Goal: Register for event/course

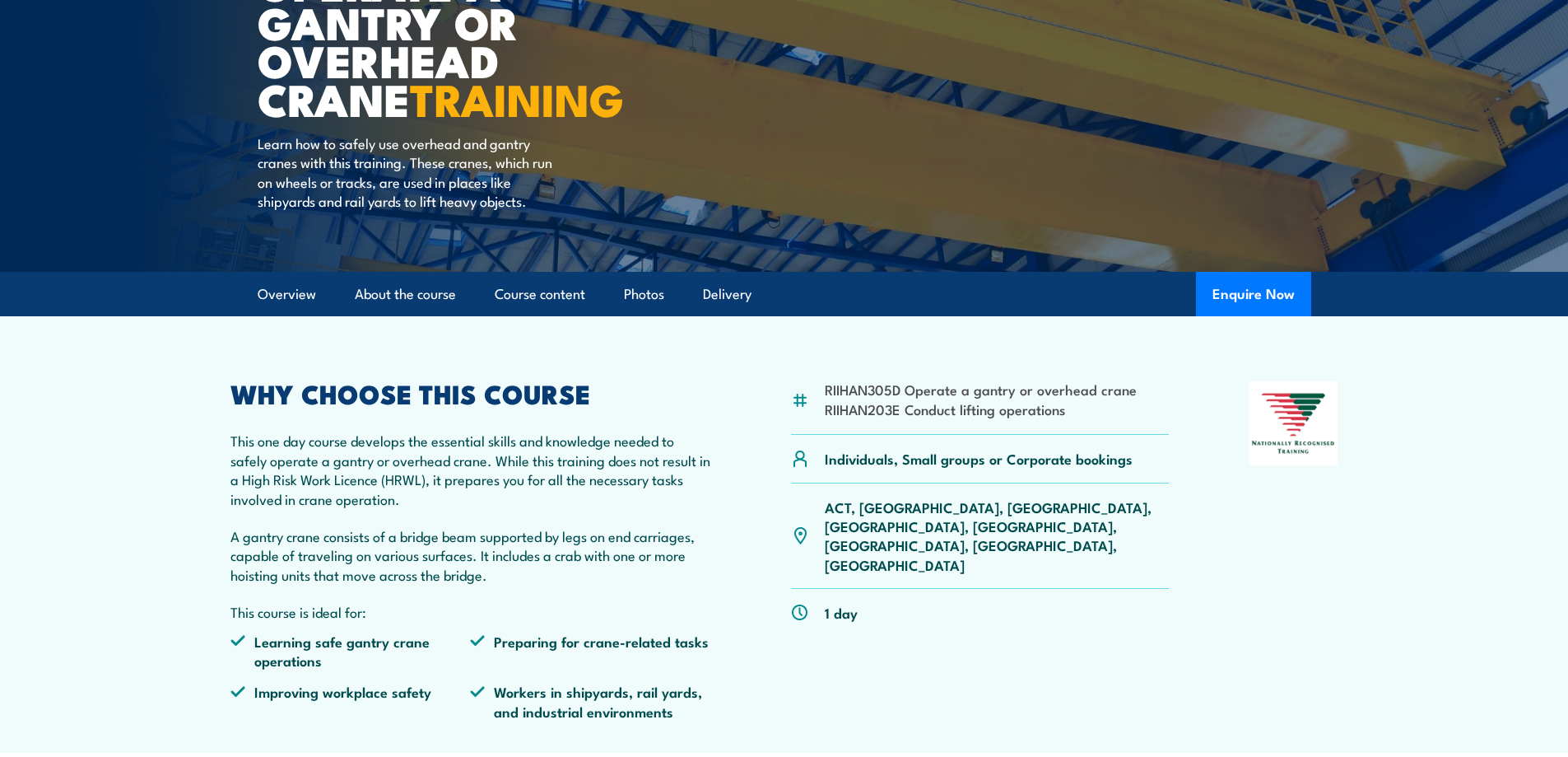
scroll to position [247, 0]
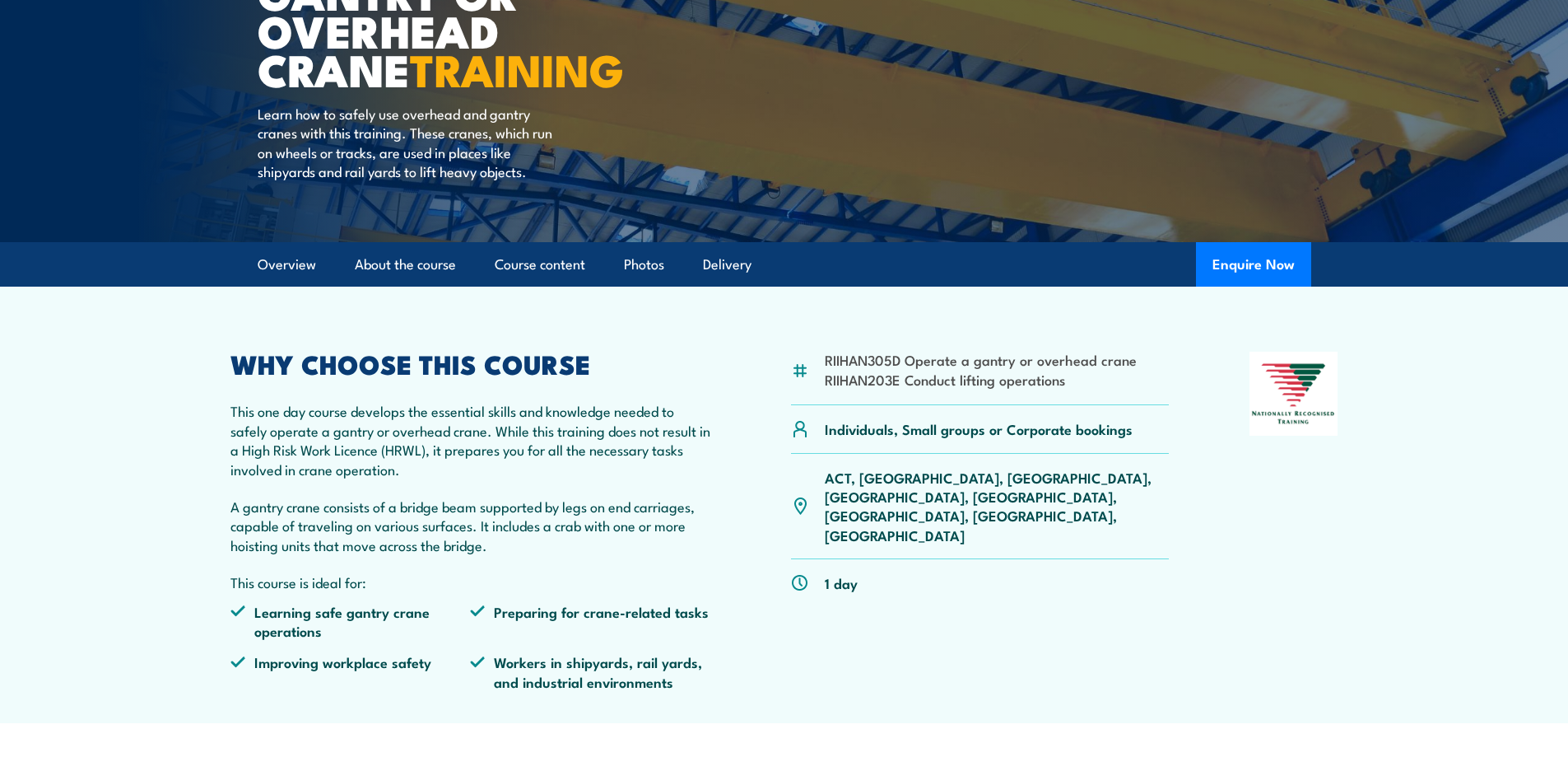
click at [870, 481] on p "ACT, NSW, NT, QLD, SA, TAS, VIC, WA" at bounding box center [996, 506] width 345 height 77
click at [875, 477] on p "ACT, NSW, NT, QLD, SA, TAS, VIC, WA" at bounding box center [996, 506] width 345 height 77
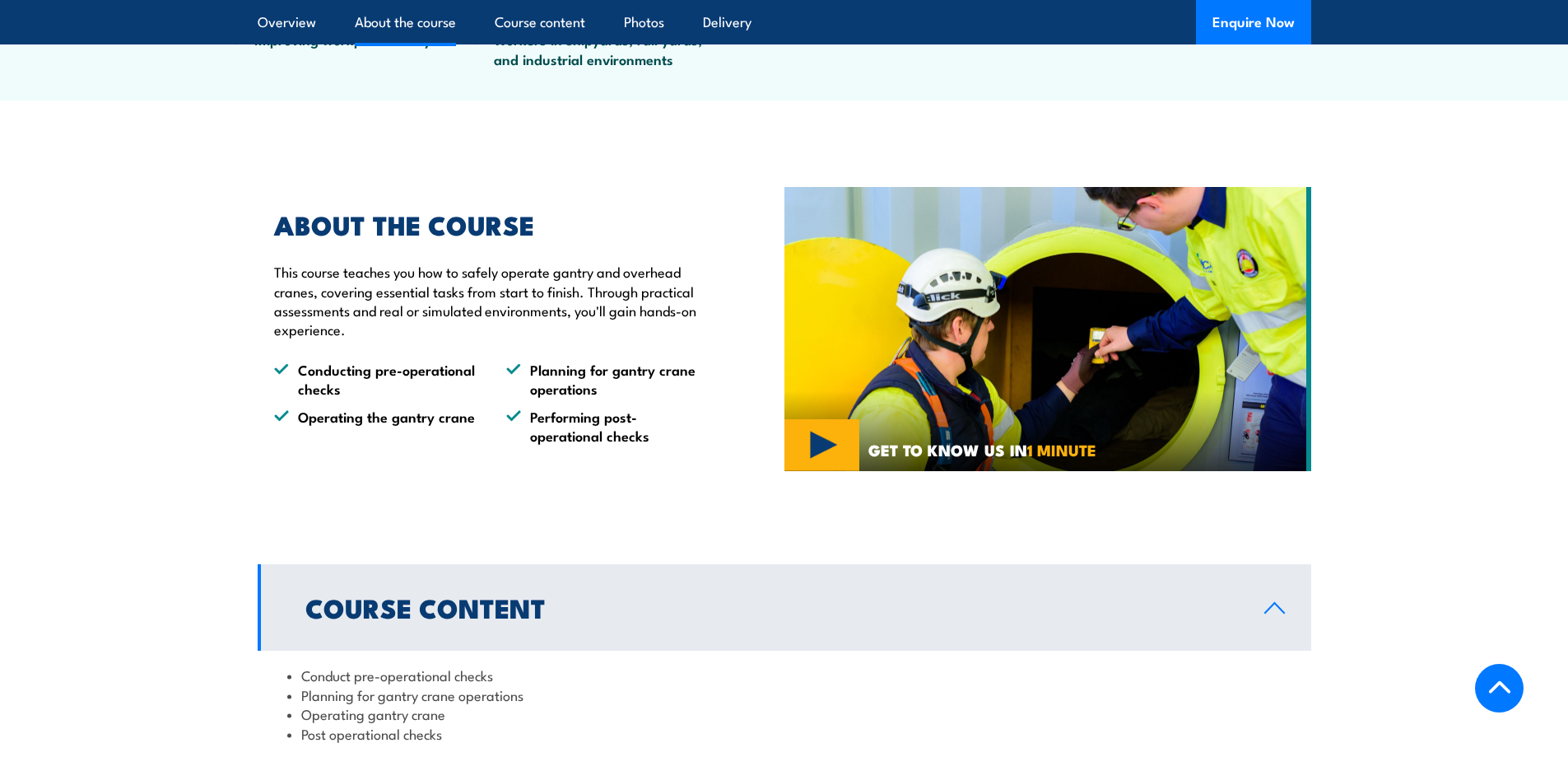
scroll to position [905, 0]
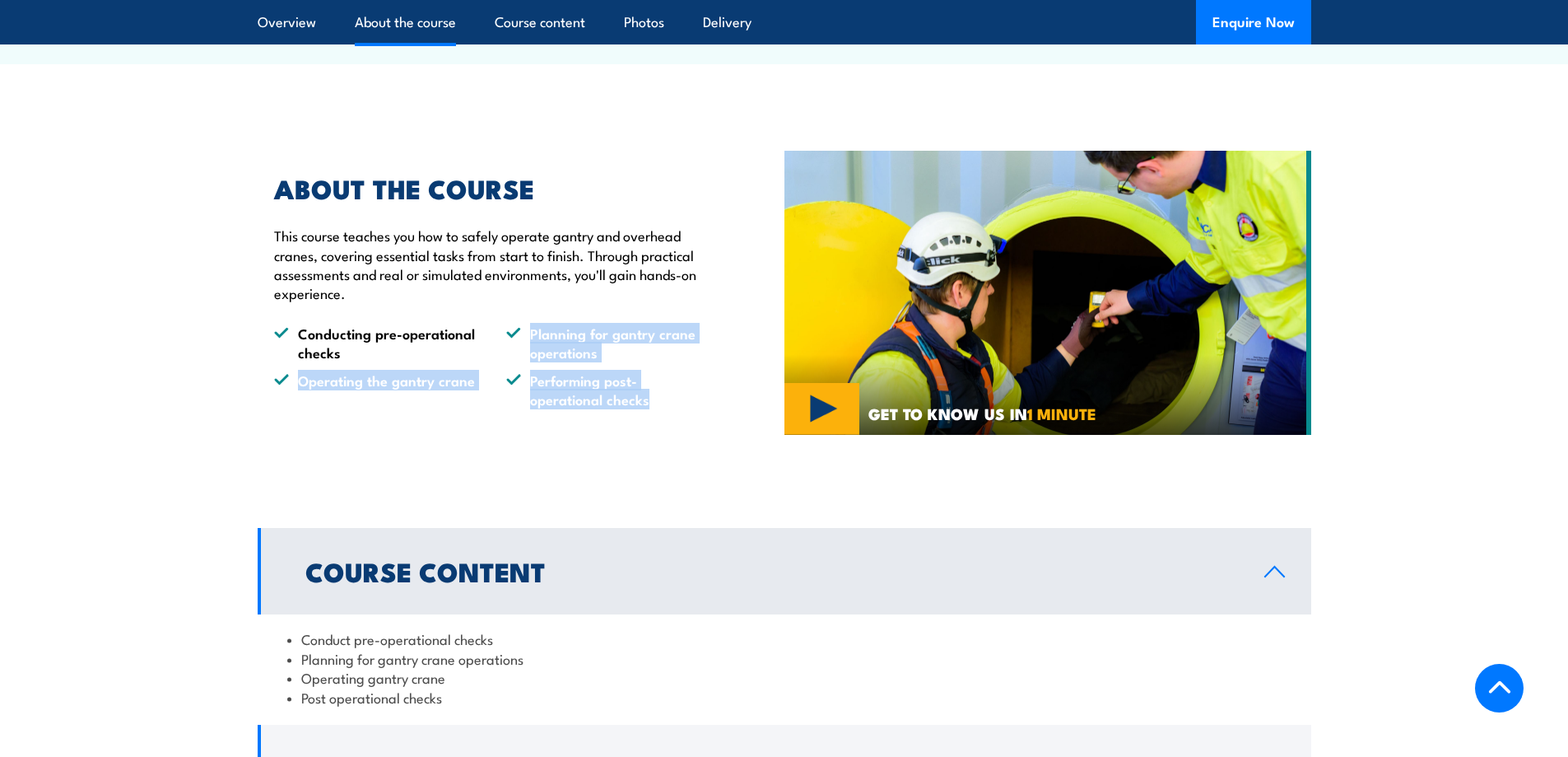
drag, startPoint x: 639, startPoint y: 394, endPoint x: 523, endPoint y: 312, distance: 142.1
click at [523, 312] on div "ABOUT THE COURSE This course teaches you how to safely operate gantry and overh…" at bounding box center [483, 292] width 451 height 232
click at [538, 321] on div "ABOUT THE COURSE This course teaches you how to safely operate gantry and overh…" at bounding box center [483, 292] width 451 height 232
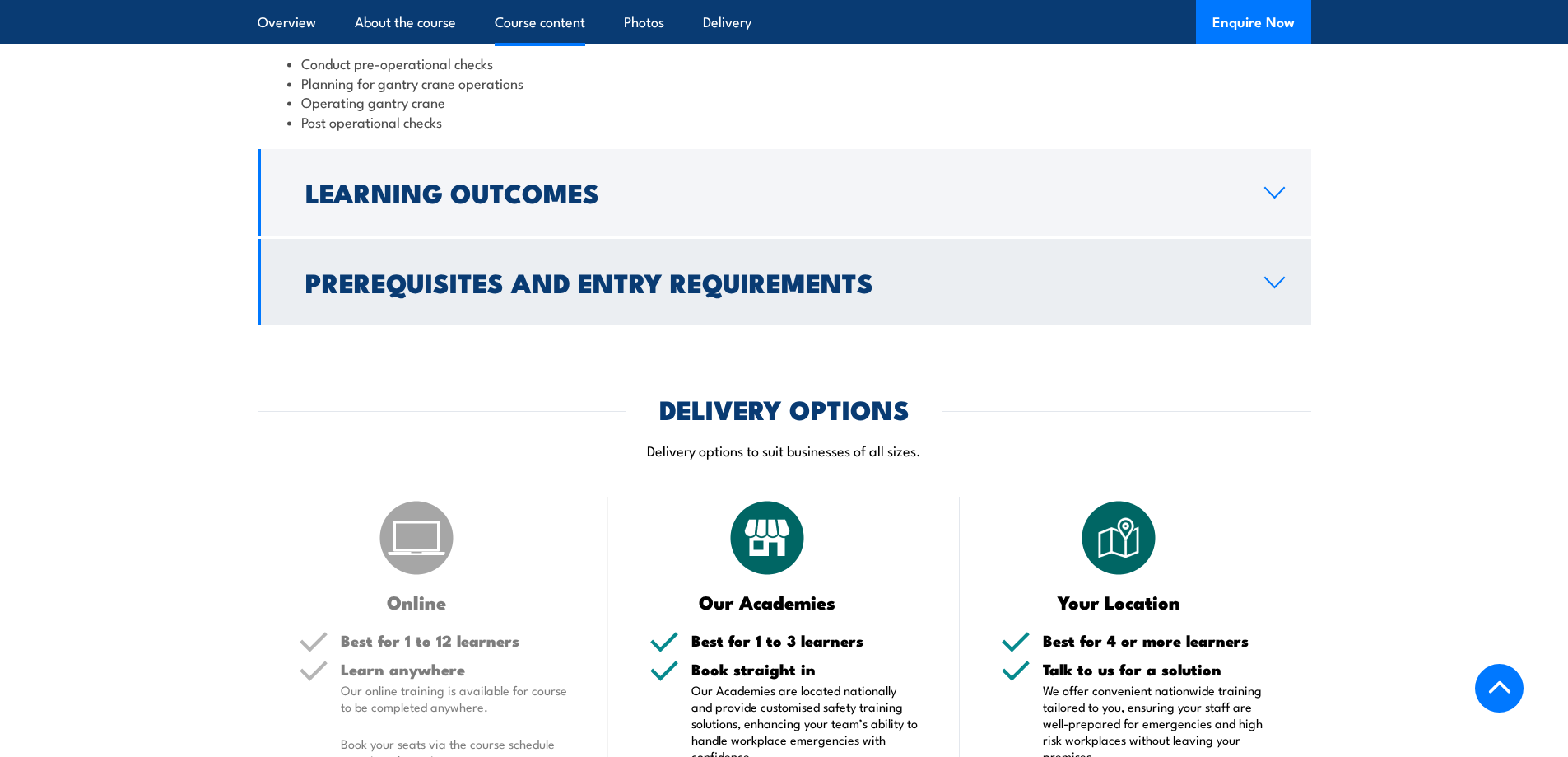
scroll to position [1482, 0]
click at [737, 309] on link "Prerequisites and Entry Requirements" at bounding box center [784, 281] width 1053 height 86
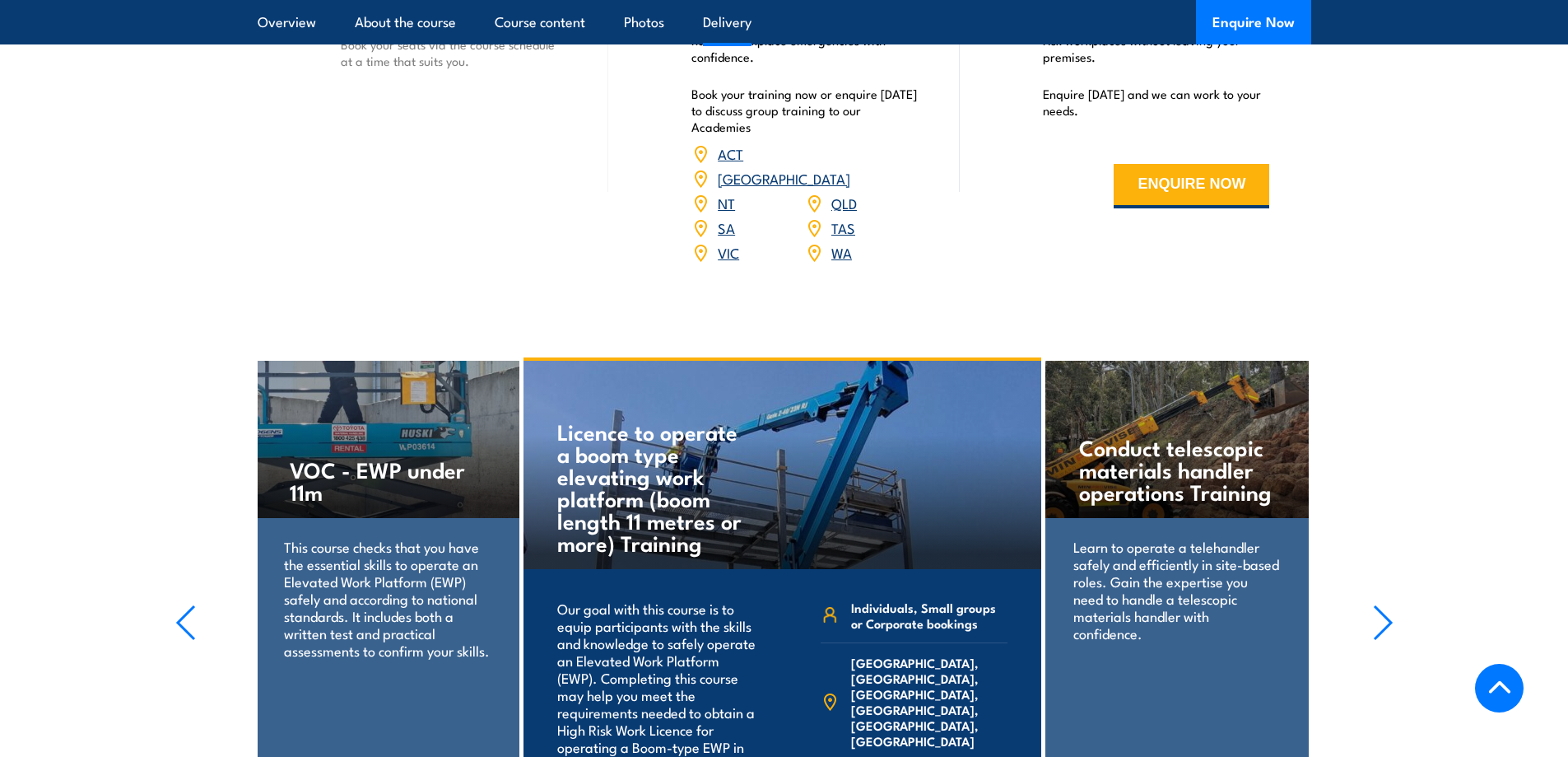
scroll to position [2059, 0]
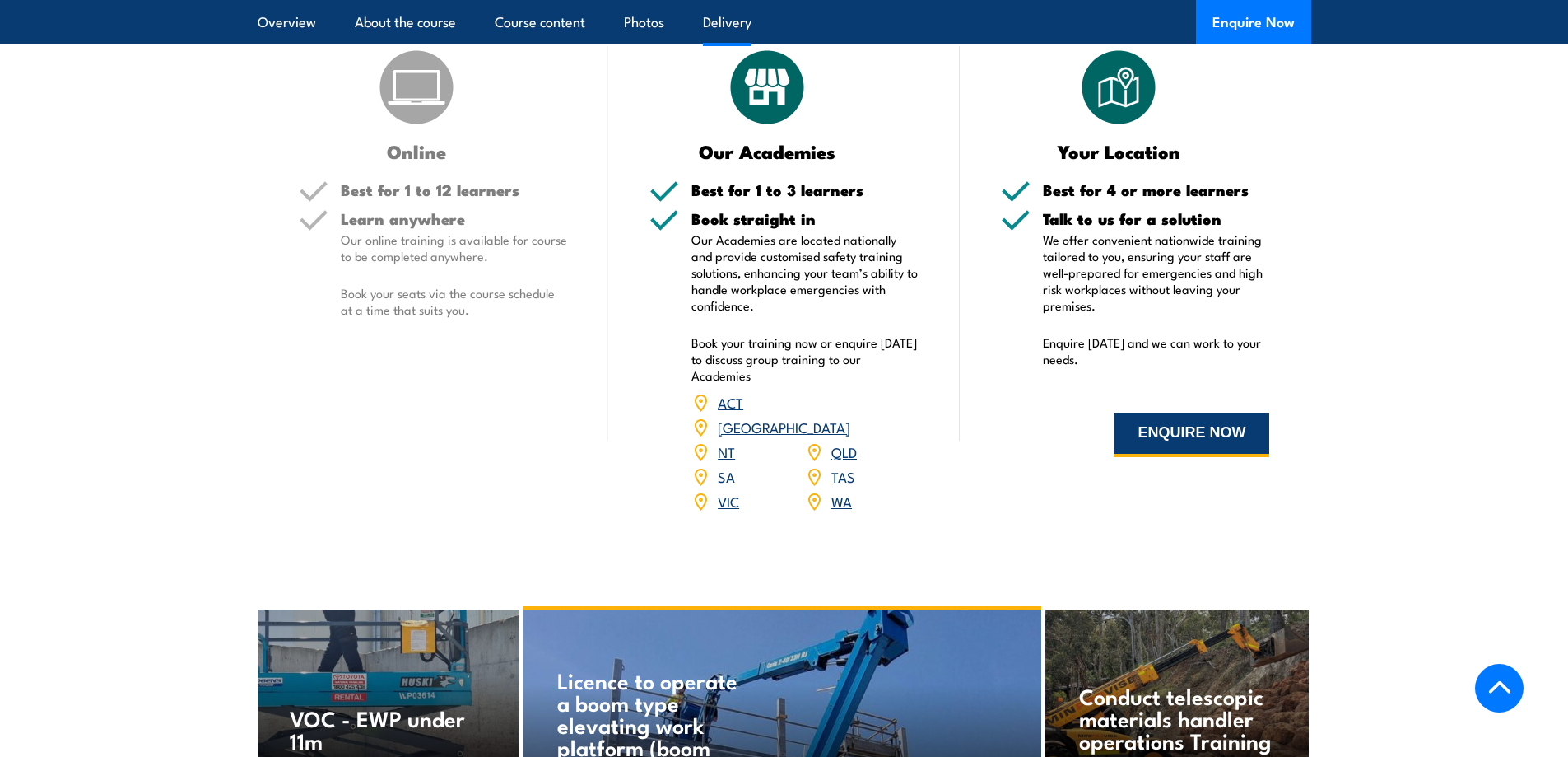
click at [1178, 433] on button "ENQUIRE NOW" at bounding box center [1191, 434] width 156 height 44
